Goal: Task Accomplishment & Management: Manage account settings

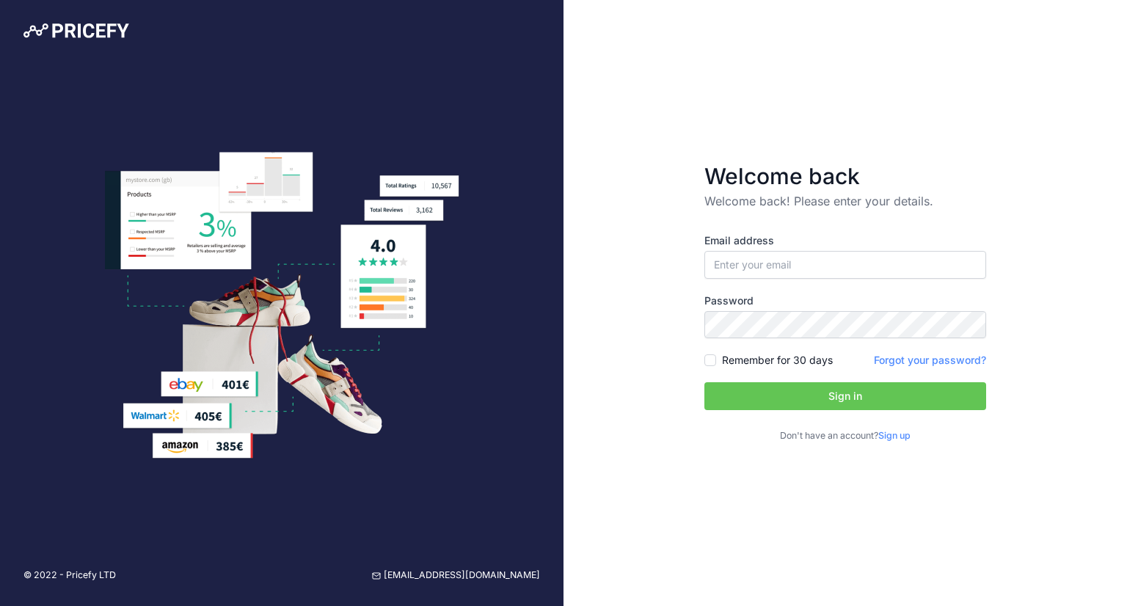
click at [790, 249] on div "Email address" at bounding box center [845, 255] width 282 height 45
click at [784, 256] on input "email" at bounding box center [845, 265] width 282 height 28
click at [809, 266] on input "valentinarpin@msn.com" at bounding box center [845, 265] width 282 height 28
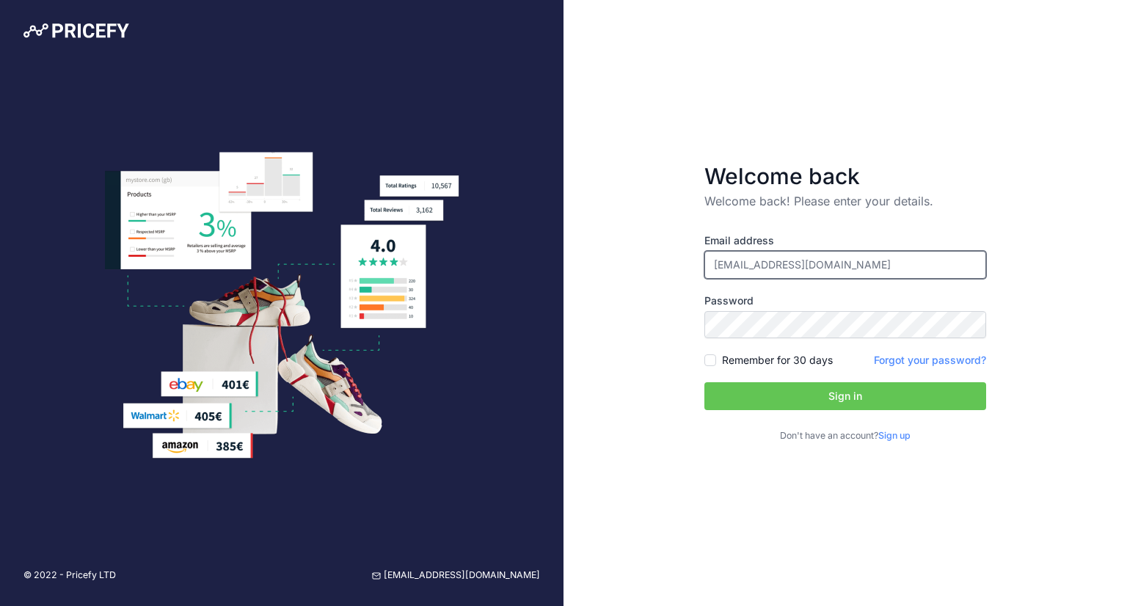
click at [809, 266] on input "valentinarpin@msn.com" at bounding box center [845, 265] width 282 height 28
type input "[PERSON_NAME][EMAIL_ADDRESS][PERSON_NAME][DOMAIN_NAME]"
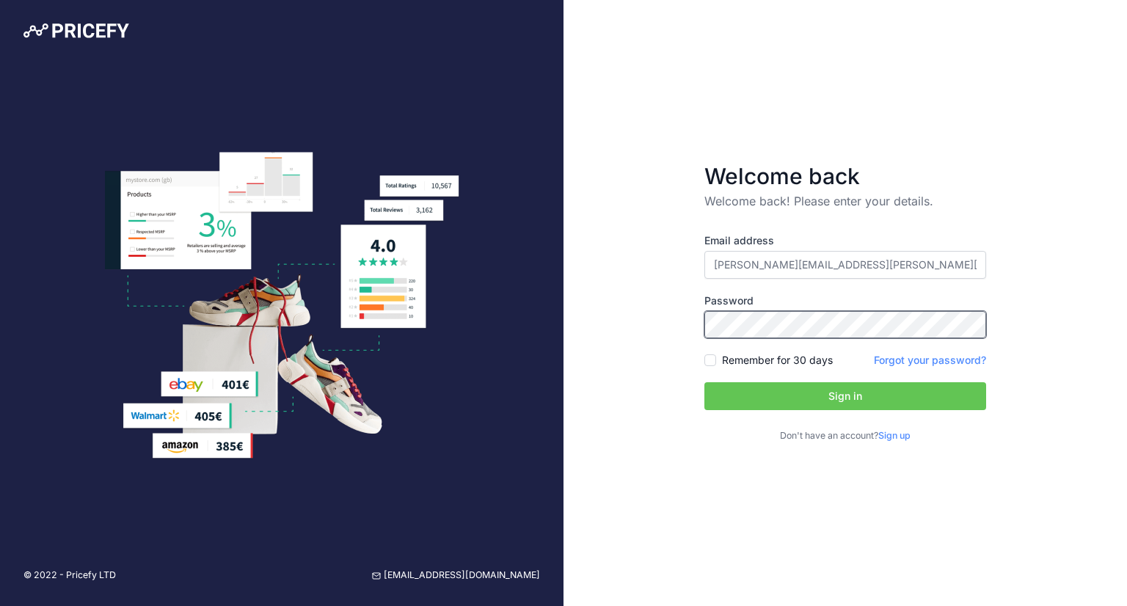
click at [704, 382] on button "Sign in" at bounding box center [845, 396] width 282 height 28
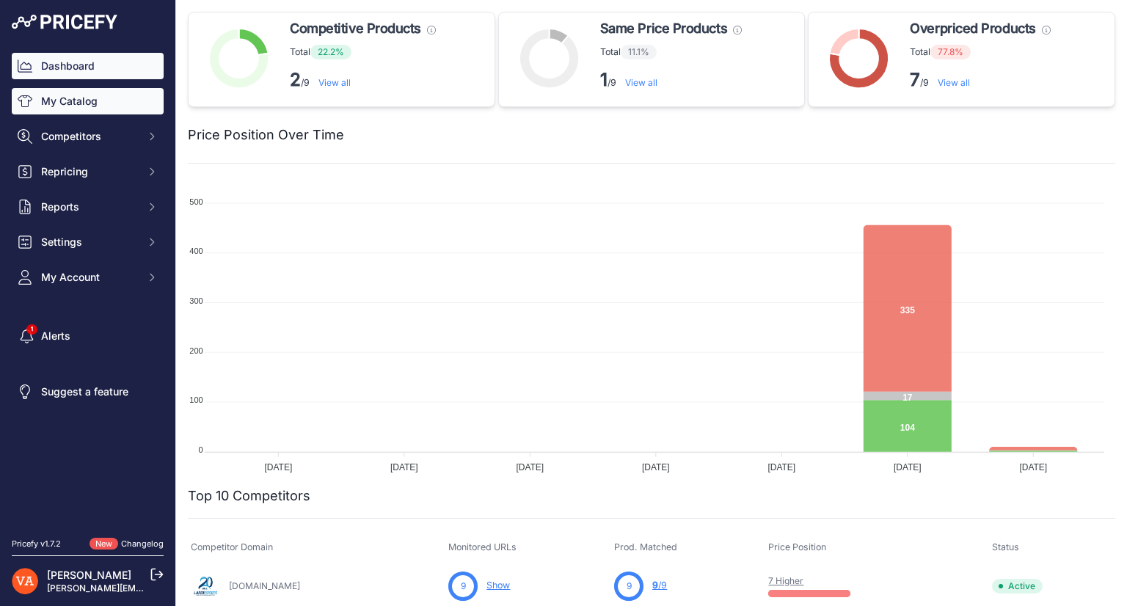
click at [112, 111] on link "My Catalog" at bounding box center [88, 101] width 152 height 26
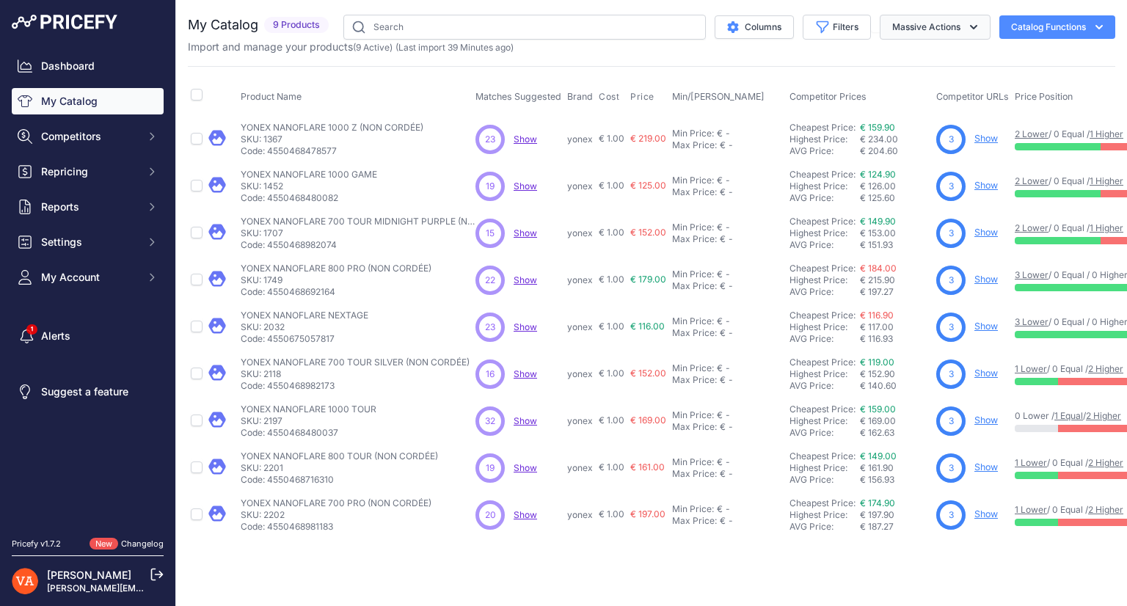
click at [936, 23] on button "Massive Actions" at bounding box center [935, 27] width 111 height 25
click at [966, 32] on icon "button" at bounding box center [973, 27] width 15 height 15
click at [761, 15] on button "Columns" at bounding box center [754, 26] width 79 height 23
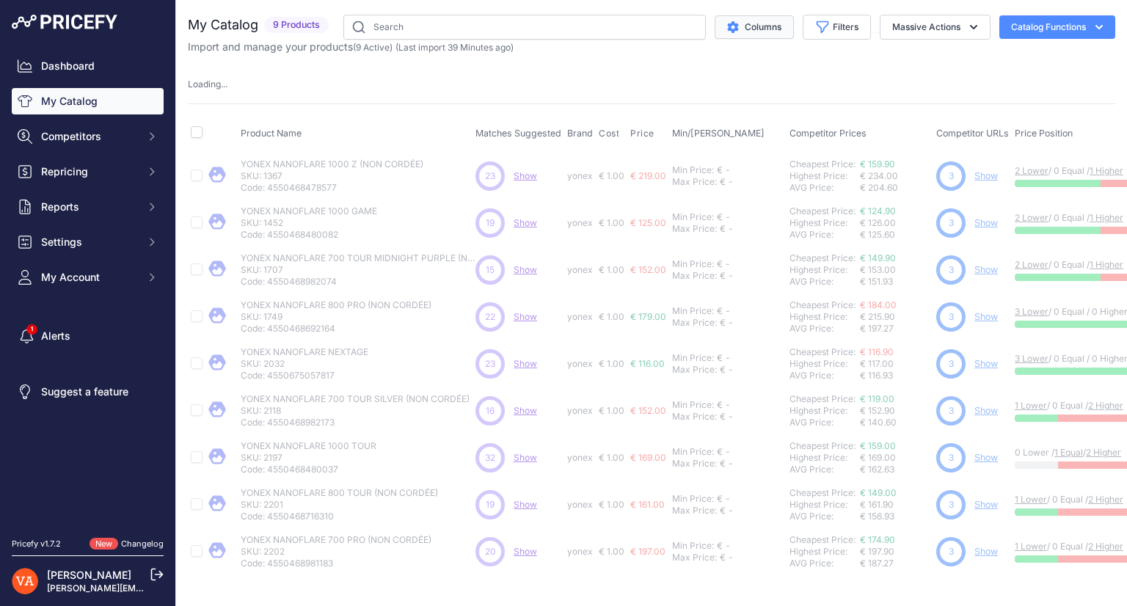
click at [761, 15] on button "Columns" at bounding box center [754, 26] width 79 height 23
click at [624, 27] on input "text" at bounding box center [524, 27] width 362 height 25
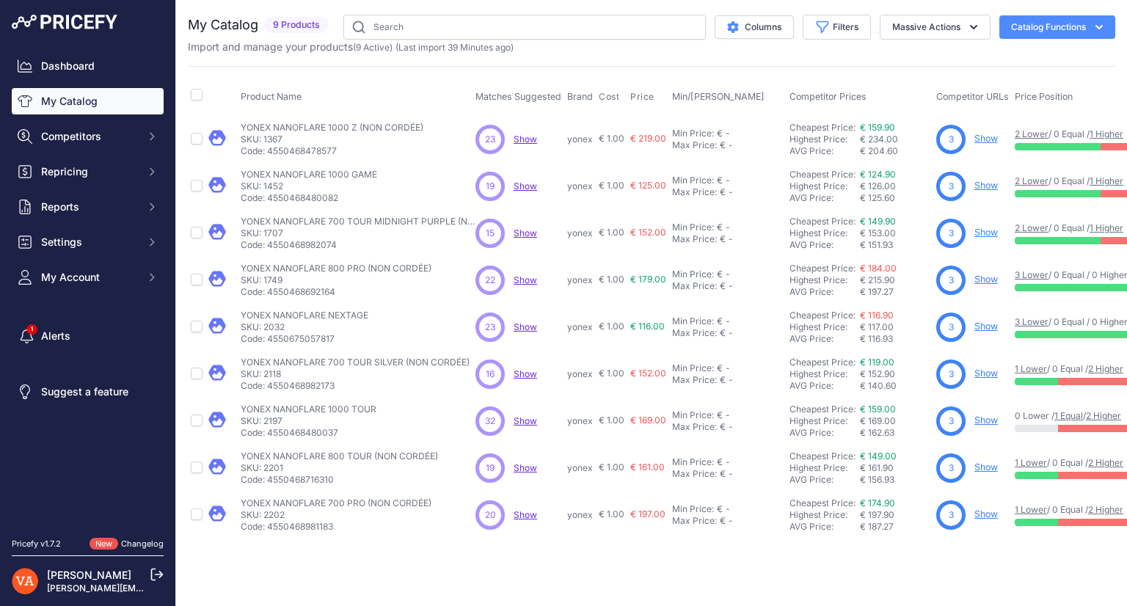
click at [973, 62] on div "My Catalog 9 Products" at bounding box center [651, 277] width 927 height 524
click at [940, 24] on button "Massive Actions" at bounding box center [935, 27] width 111 height 25
click at [1043, 20] on button "Catalog Functions" at bounding box center [1057, 26] width 116 height 23
click at [1026, 103] on link "Batch Upload" at bounding box center [1031, 111] width 164 height 26
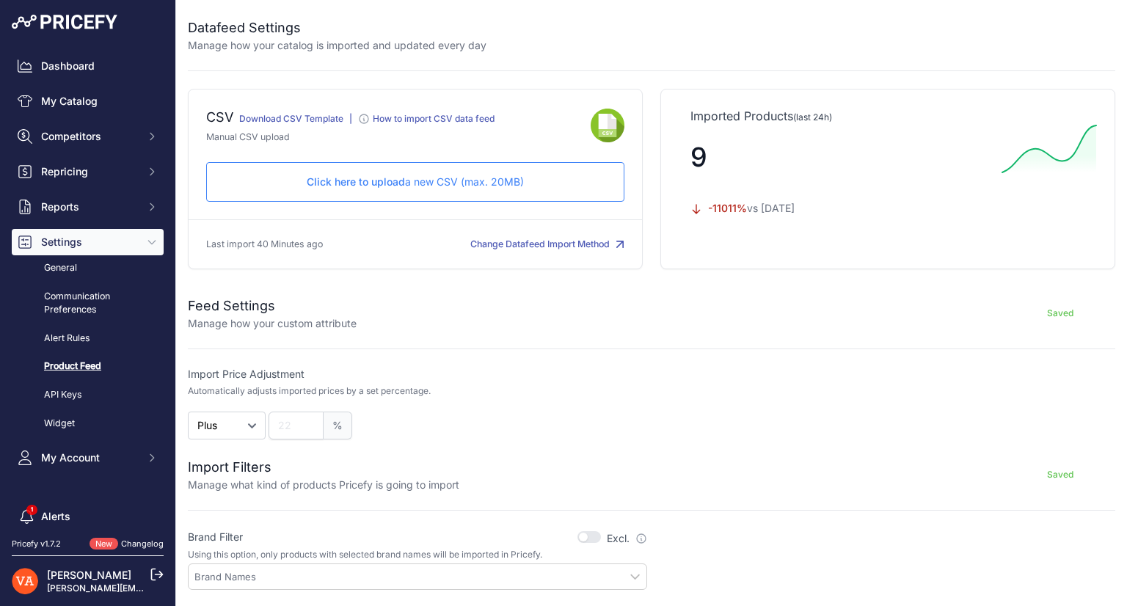
click at [520, 176] on p "Click here to upload a new CSV (max. 20MB)" at bounding box center [415, 182] width 393 height 15
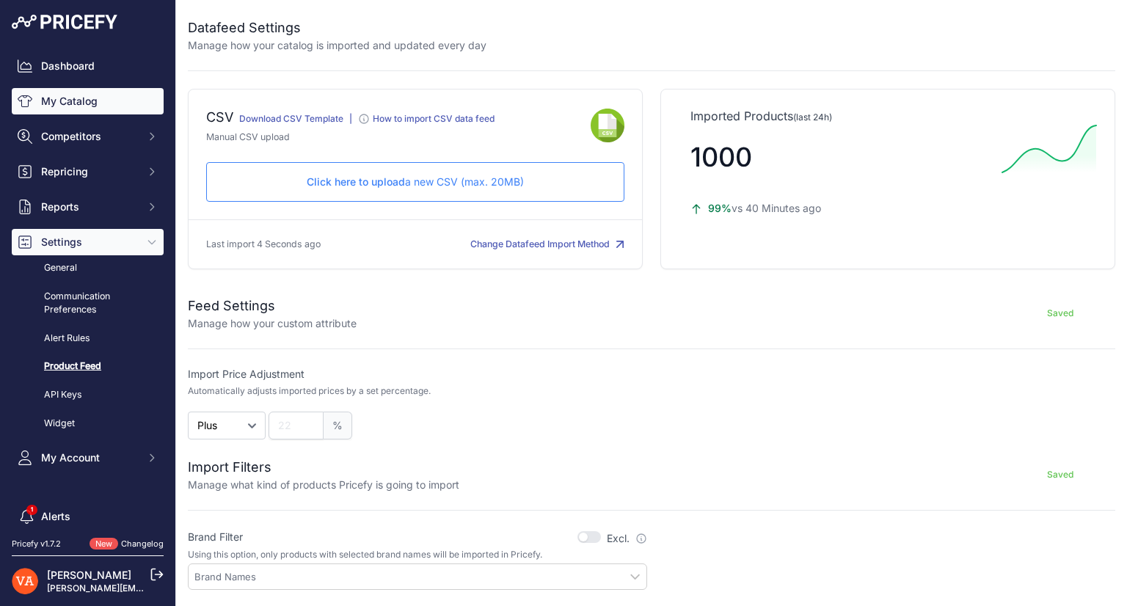
click at [114, 114] on link "My Catalog" at bounding box center [88, 101] width 152 height 26
